Goal: Entertainment & Leisure: Consume media (video, audio)

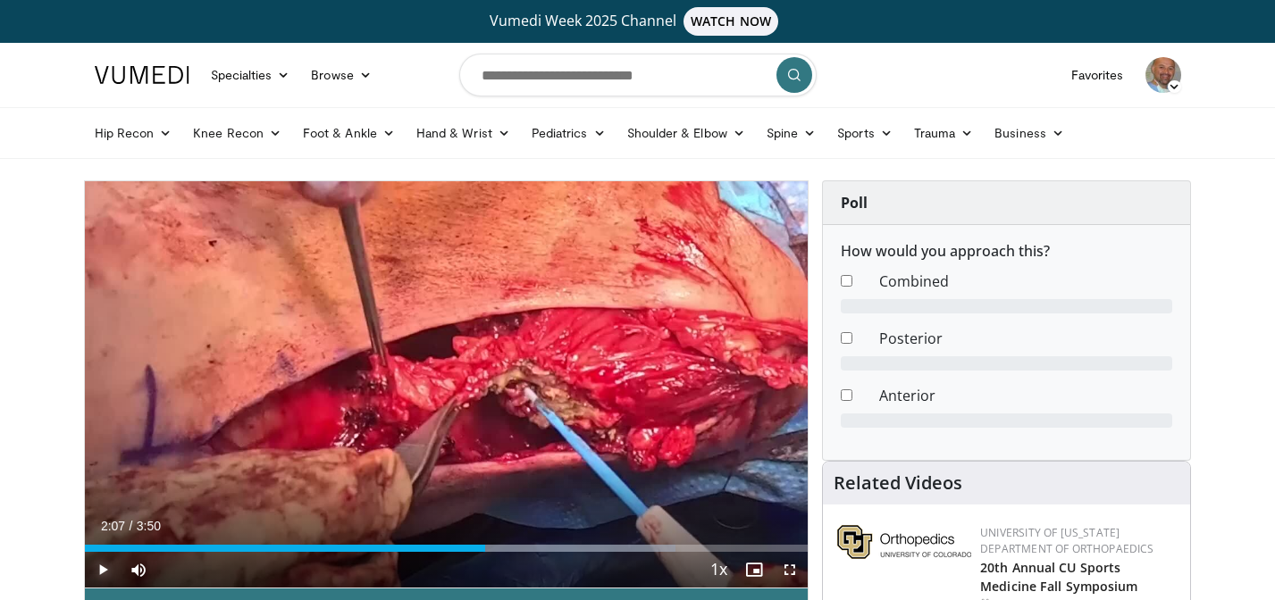
click at [103, 566] on span "Video Player" at bounding box center [103, 570] width 36 height 36
click at [790, 563] on span "Video Player" at bounding box center [790, 570] width 36 height 36
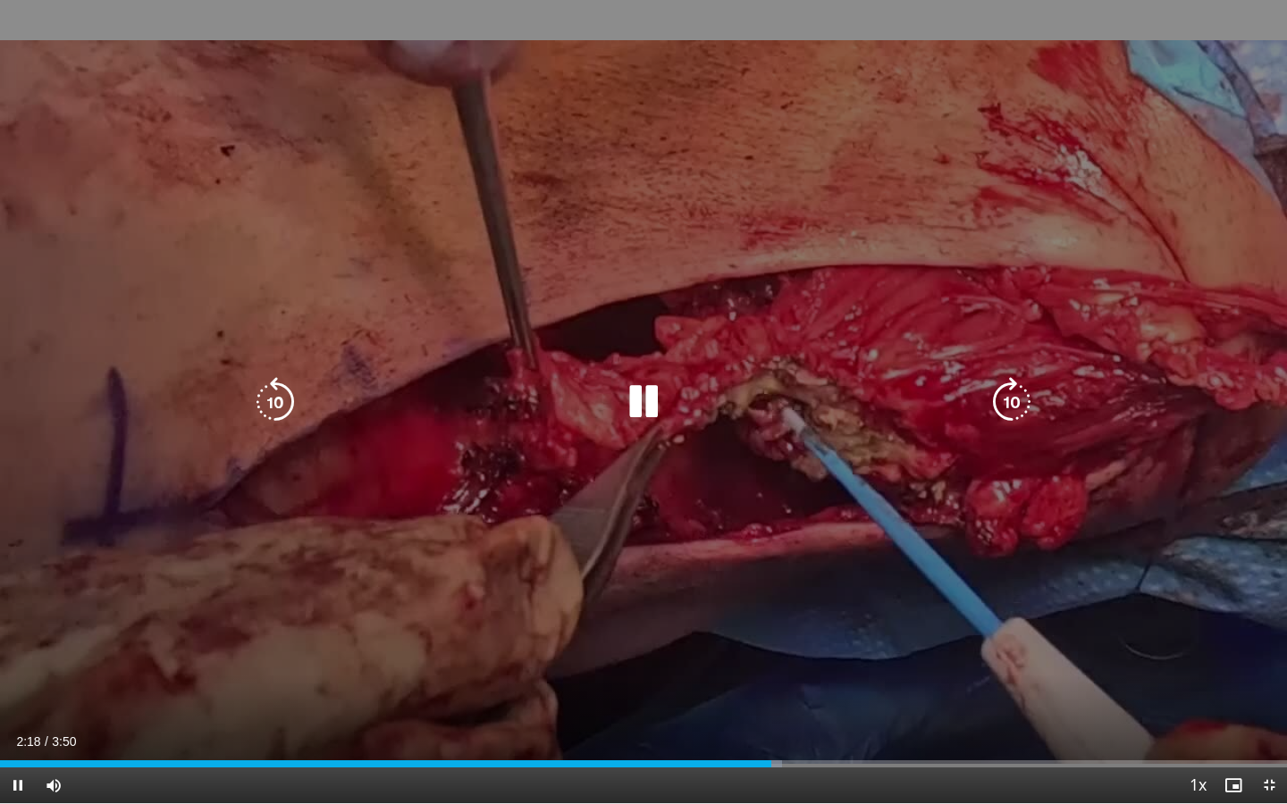
click at [654, 404] on icon "Video Player" at bounding box center [643, 402] width 50 height 50
click at [636, 410] on icon "Video Player" at bounding box center [643, 402] width 50 height 50
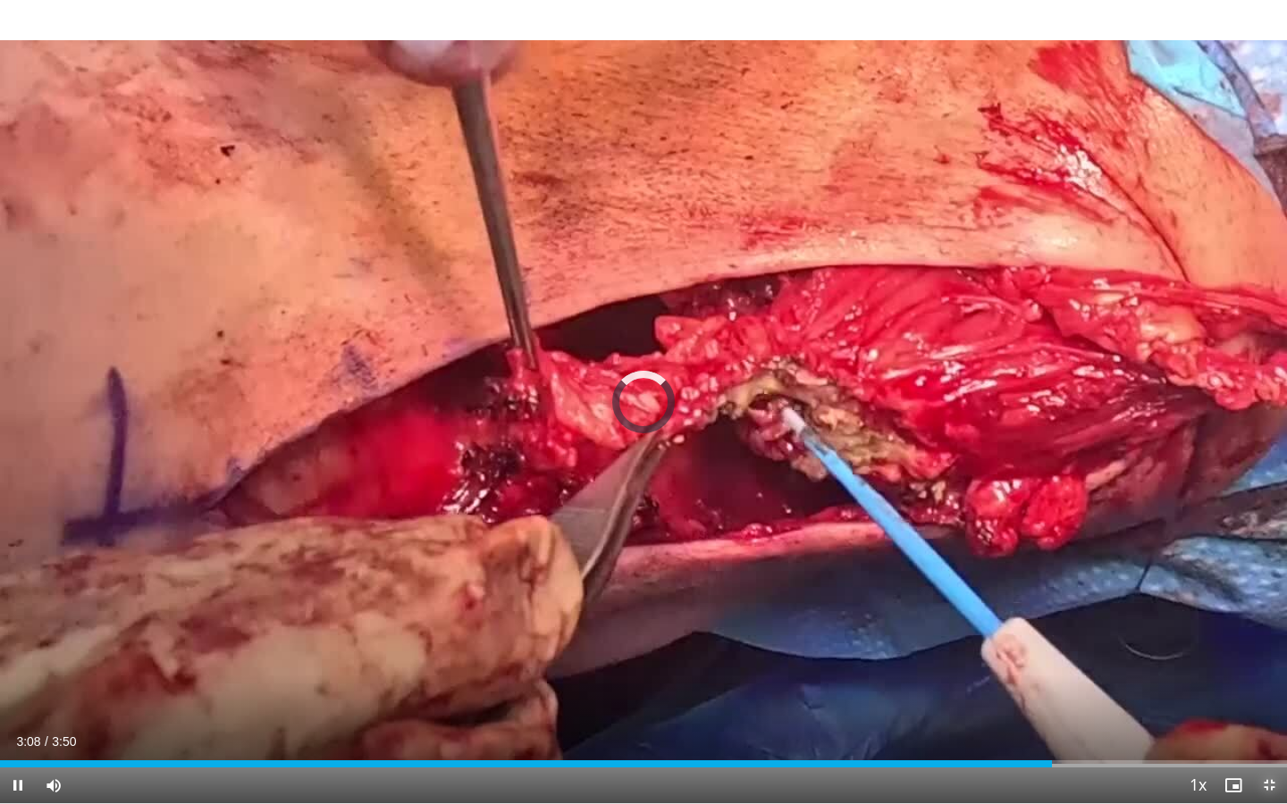
click at [1265, 600] on span "Video Player" at bounding box center [1269, 785] width 36 height 36
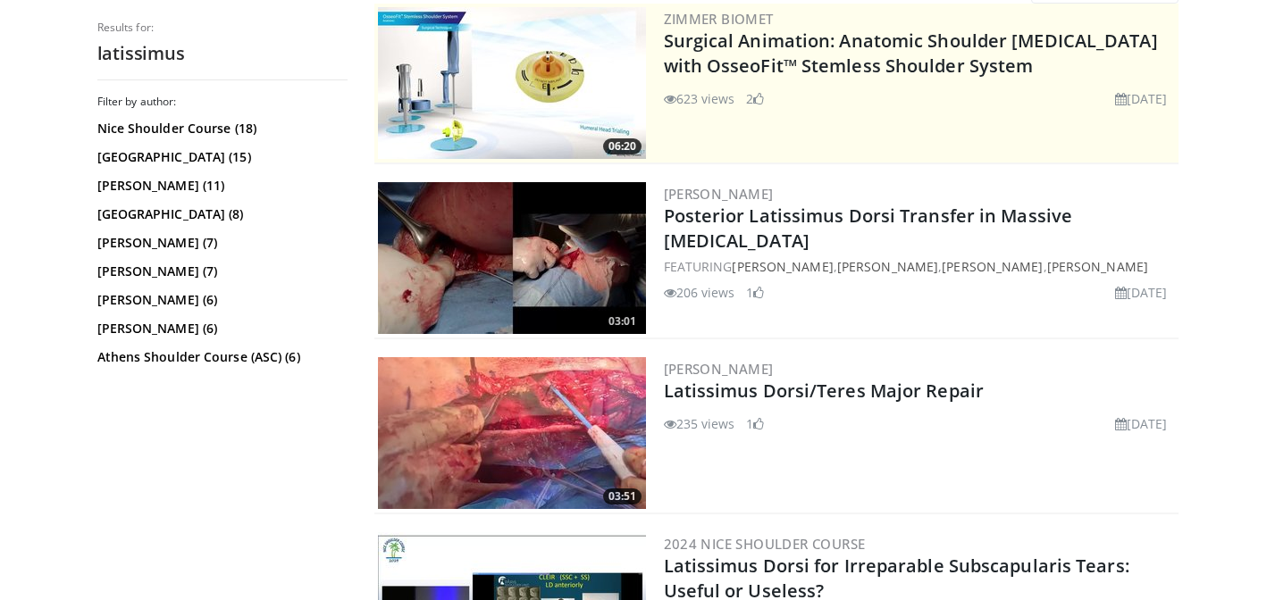
scroll to position [239, 0]
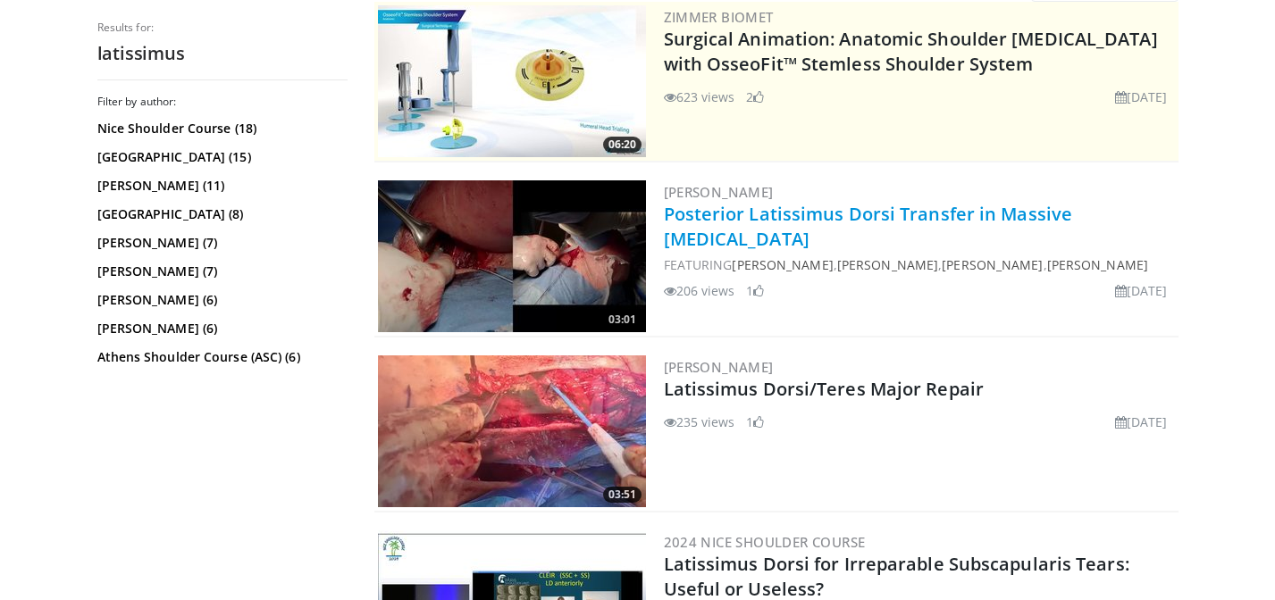
click at [885, 207] on link "Posterior Latissimus Dorsi Transfer in Massive Rotator Cuff Tears" at bounding box center [868, 226] width 409 height 49
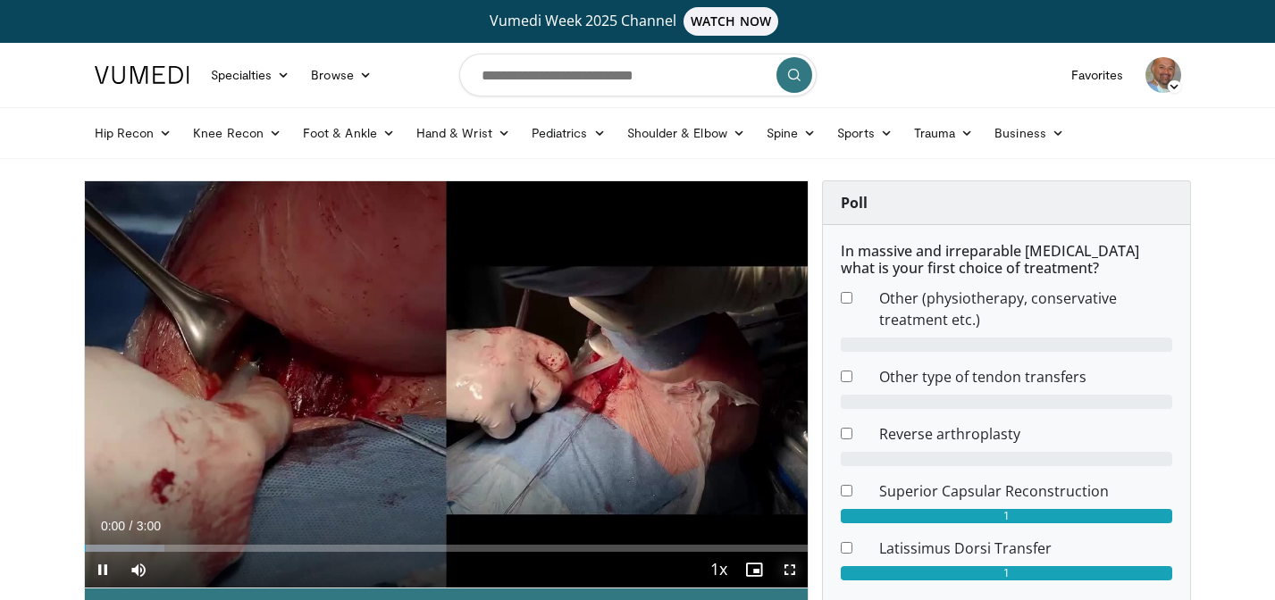
click at [795, 580] on span "Video Player" at bounding box center [790, 570] width 36 height 36
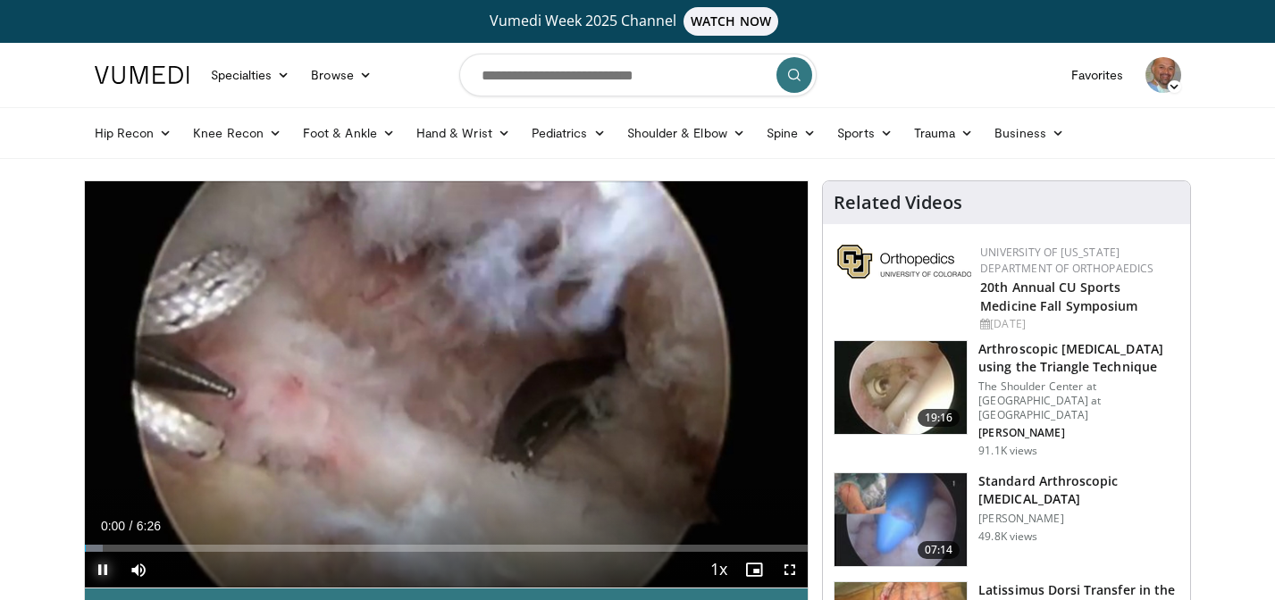
click at [107, 569] on span "Video Player" at bounding box center [103, 570] width 36 height 36
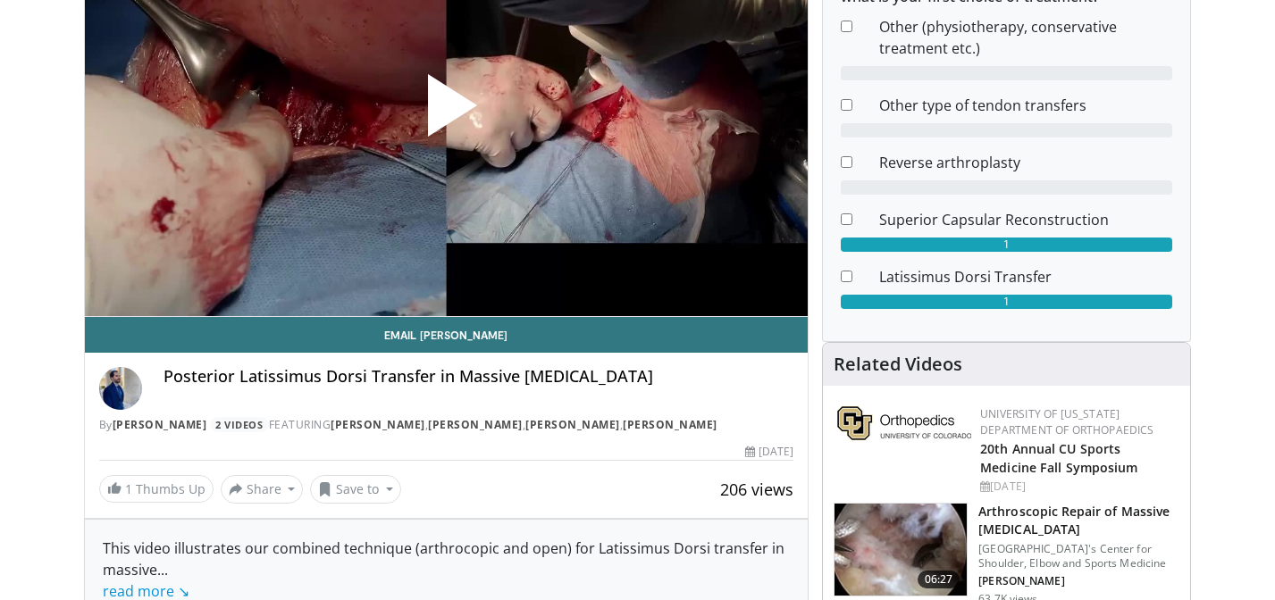
scroll to position [275, 0]
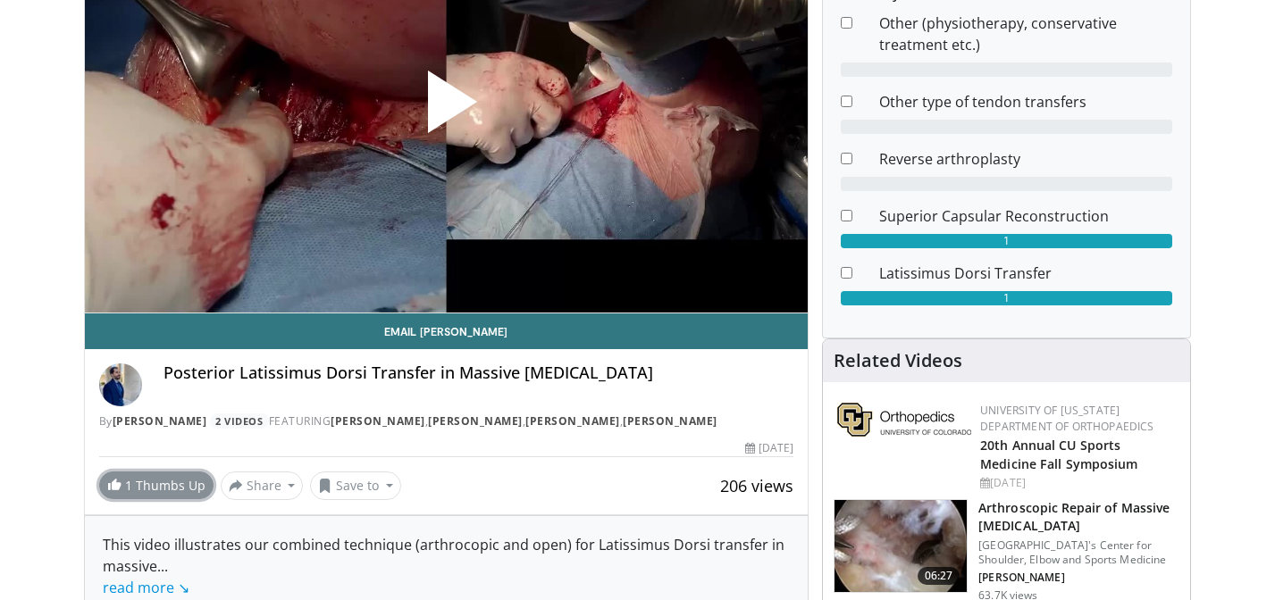
click at [161, 499] on link "1 Thumbs Up" at bounding box center [156, 486] width 114 height 28
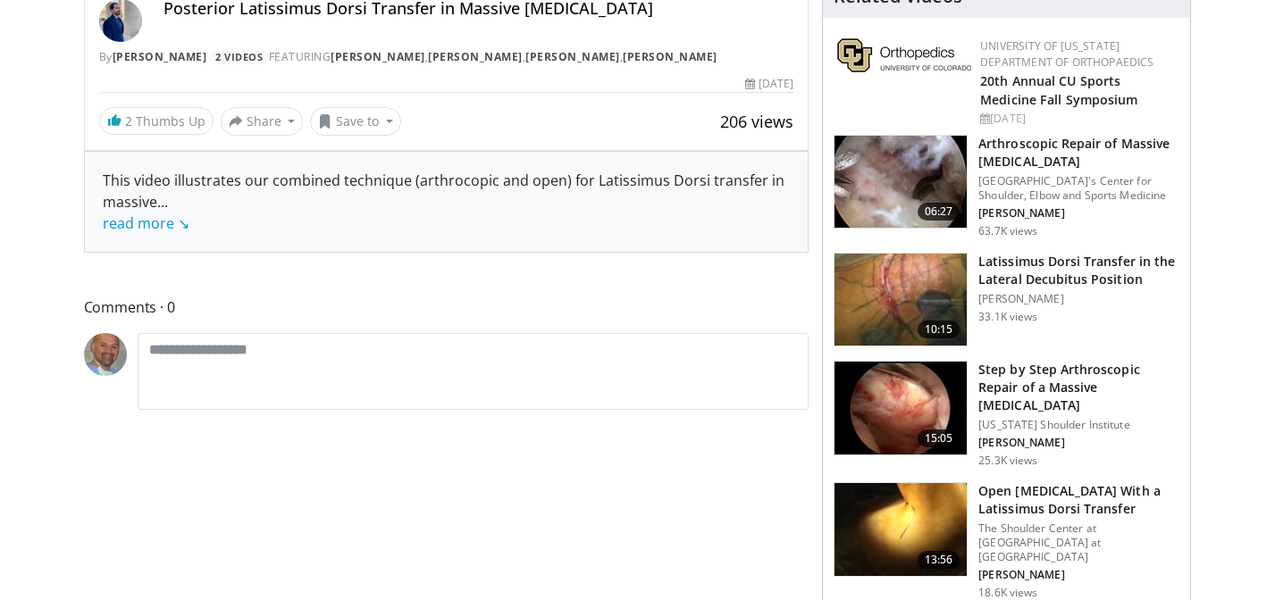
scroll to position [641, 0]
